Goal: Find contact information: Find contact information

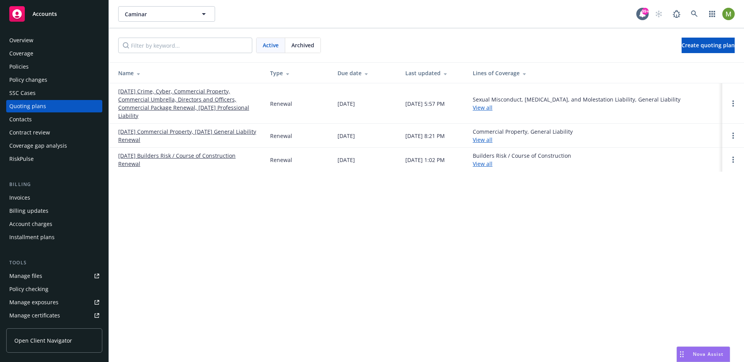
click at [699, 356] on span "Nova Assist" at bounding box center [708, 354] width 31 height 7
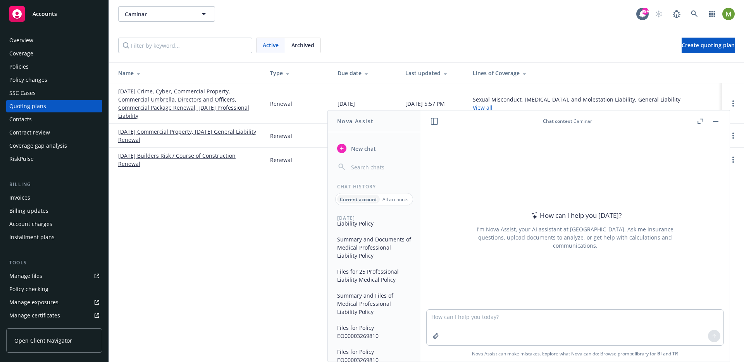
scroll to position [84, 0]
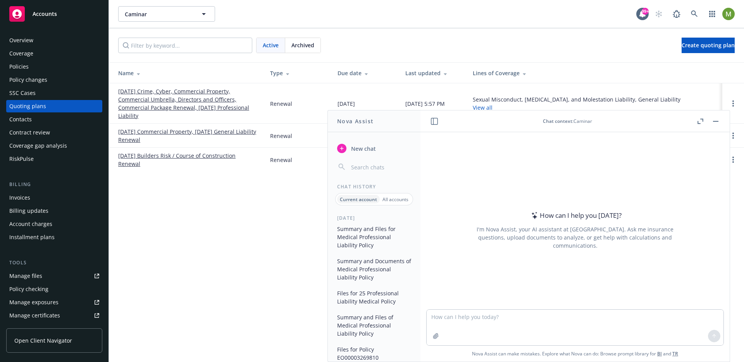
click at [25, 114] on div "Contacts" at bounding box center [20, 119] width 22 height 12
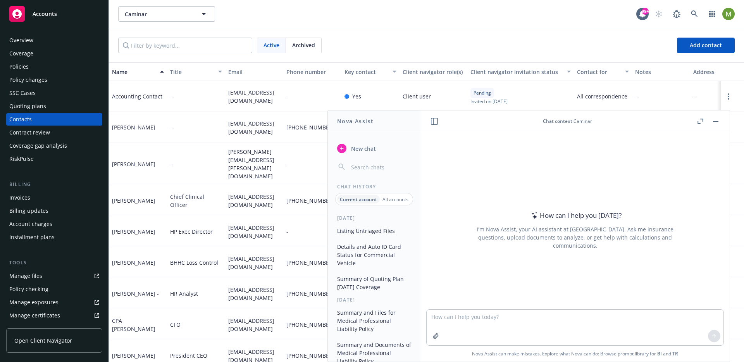
click at [717, 120] on button "button" at bounding box center [715, 121] width 9 height 9
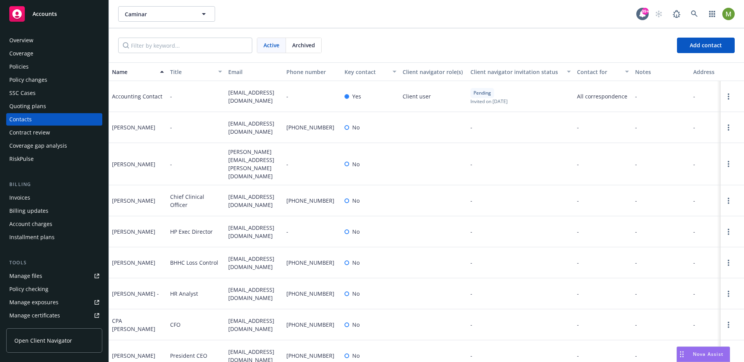
click at [703, 359] on div "Nova Assist" at bounding box center [703, 354] width 53 height 15
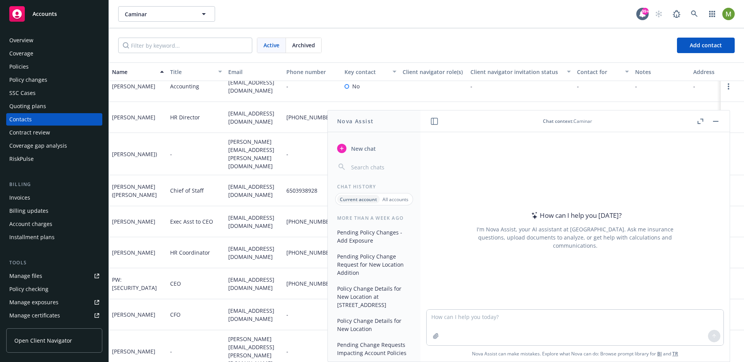
scroll to position [658, 0]
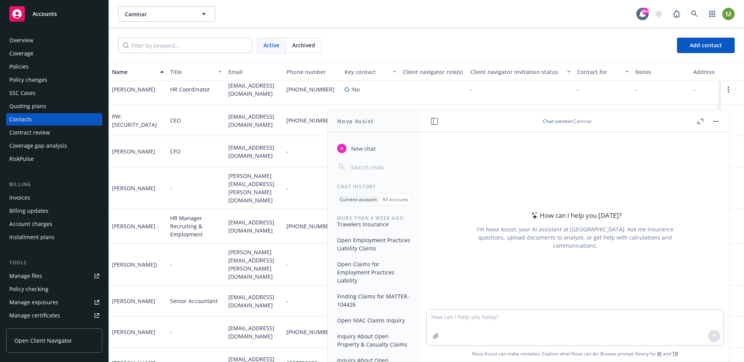
click at [399, 198] on p "All accounts" at bounding box center [396, 199] width 26 height 7
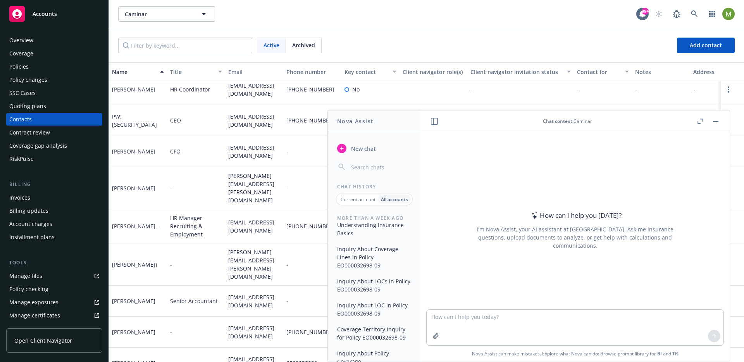
click at [361, 196] on p "Current account" at bounding box center [358, 199] width 35 height 7
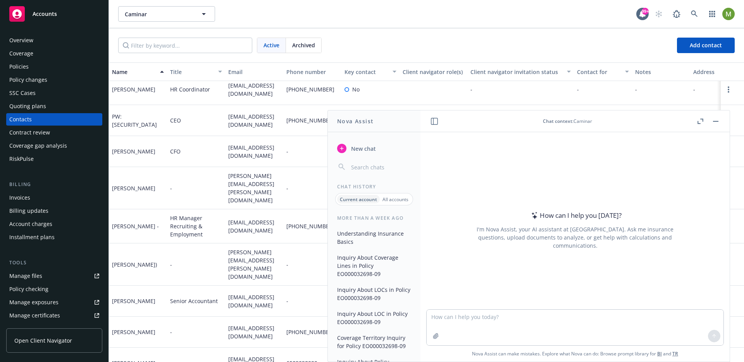
scroll to position [0, 0]
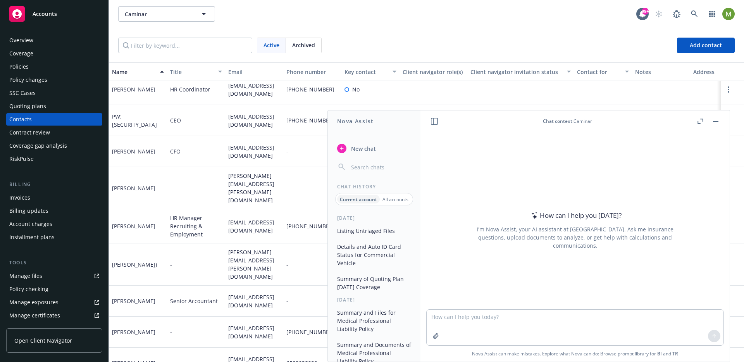
click at [716, 122] on button "button" at bounding box center [715, 121] width 9 height 9
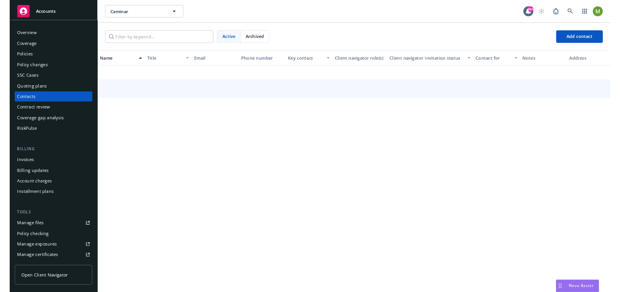
scroll to position [649, 0]
